Goal: Task Accomplishment & Management: Manage account settings

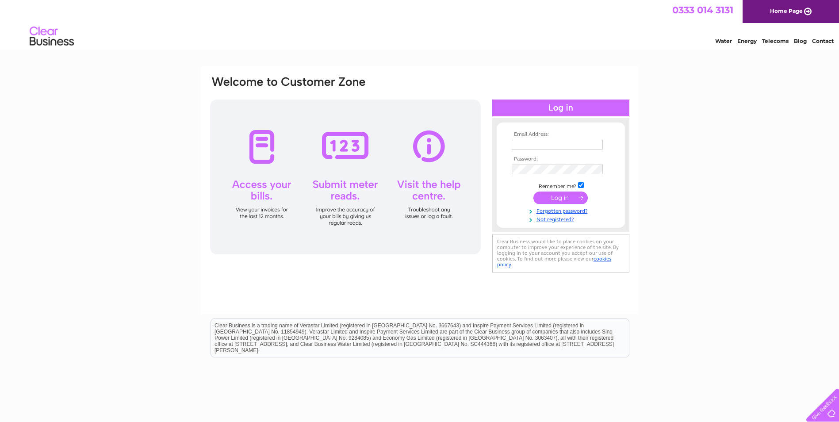
type input "enquiries@howdenfabrications.com"
drag, startPoint x: 0, startPoint y: 0, endPoint x: 570, endPoint y: 192, distance: 601.9
click at [570, 192] on input "submit" at bounding box center [560, 197] width 54 height 12
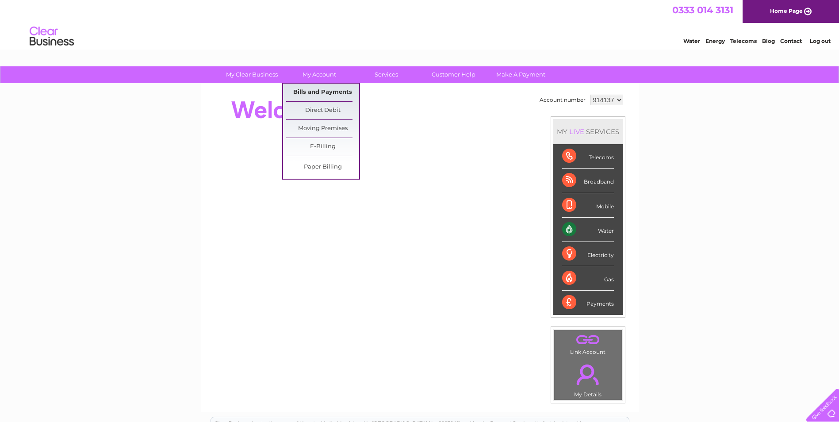
click at [323, 93] on link "Bills and Payments" at bounding box center [322, 93] width 73 height 18
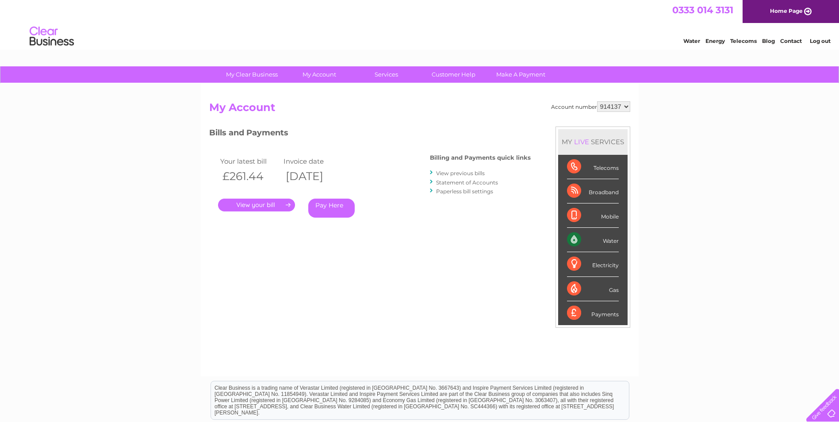
click at [238, 205] on link "." at bounding box center [256, 205] width 77 height 13
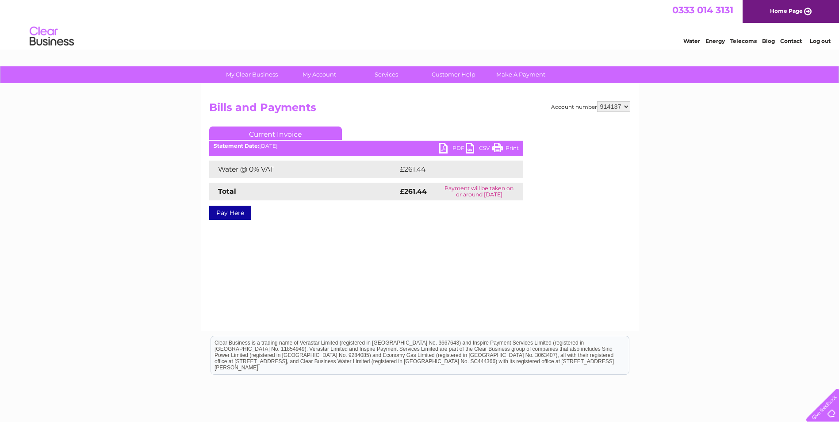
click at [444, 147] on link "PDF" at bounding box center [452, 149] width 27 height 13
